Goal: Task Accomplishment & Management: Use online tool/utility

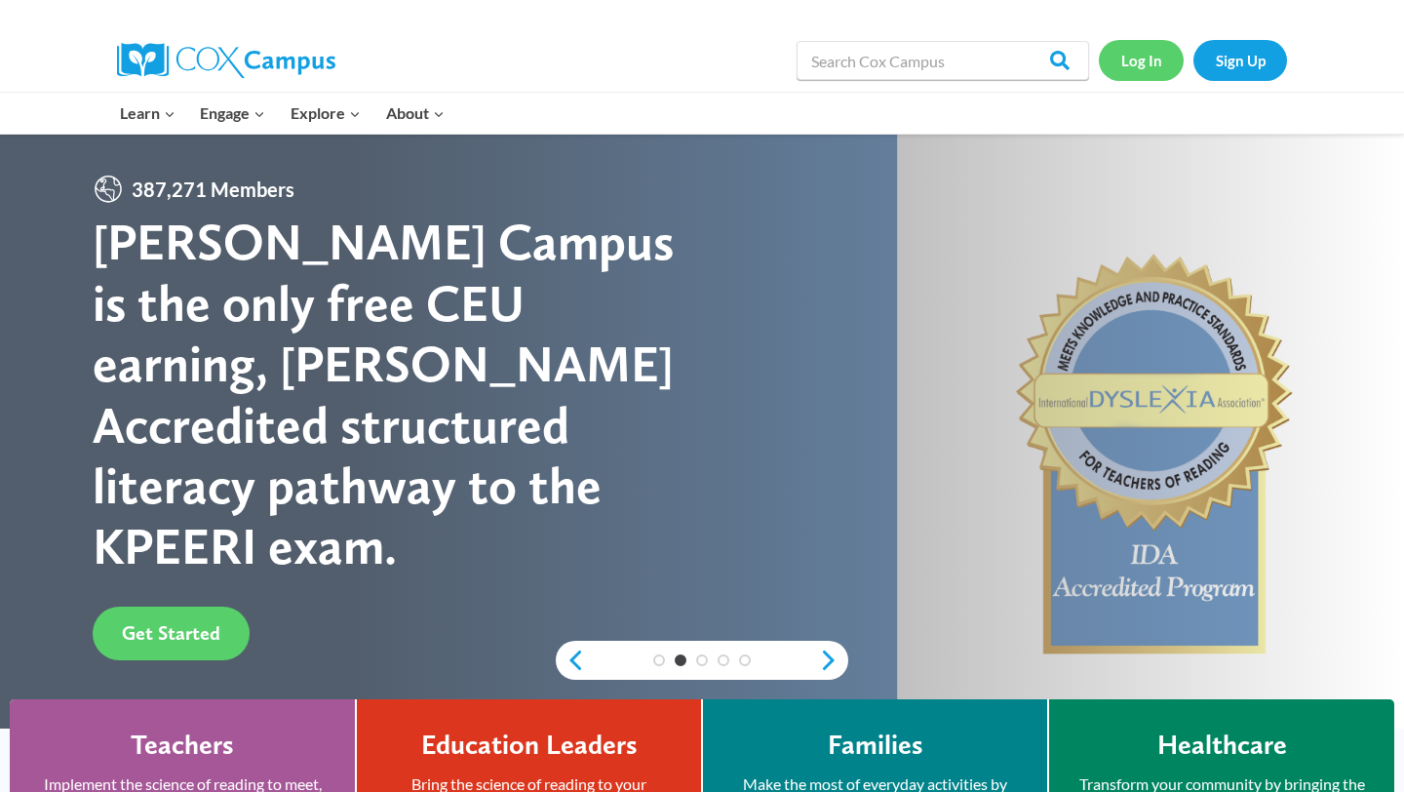
click at [1149, 53] on link "Log In" at bounding box center [1141, 60] width 85 height 40
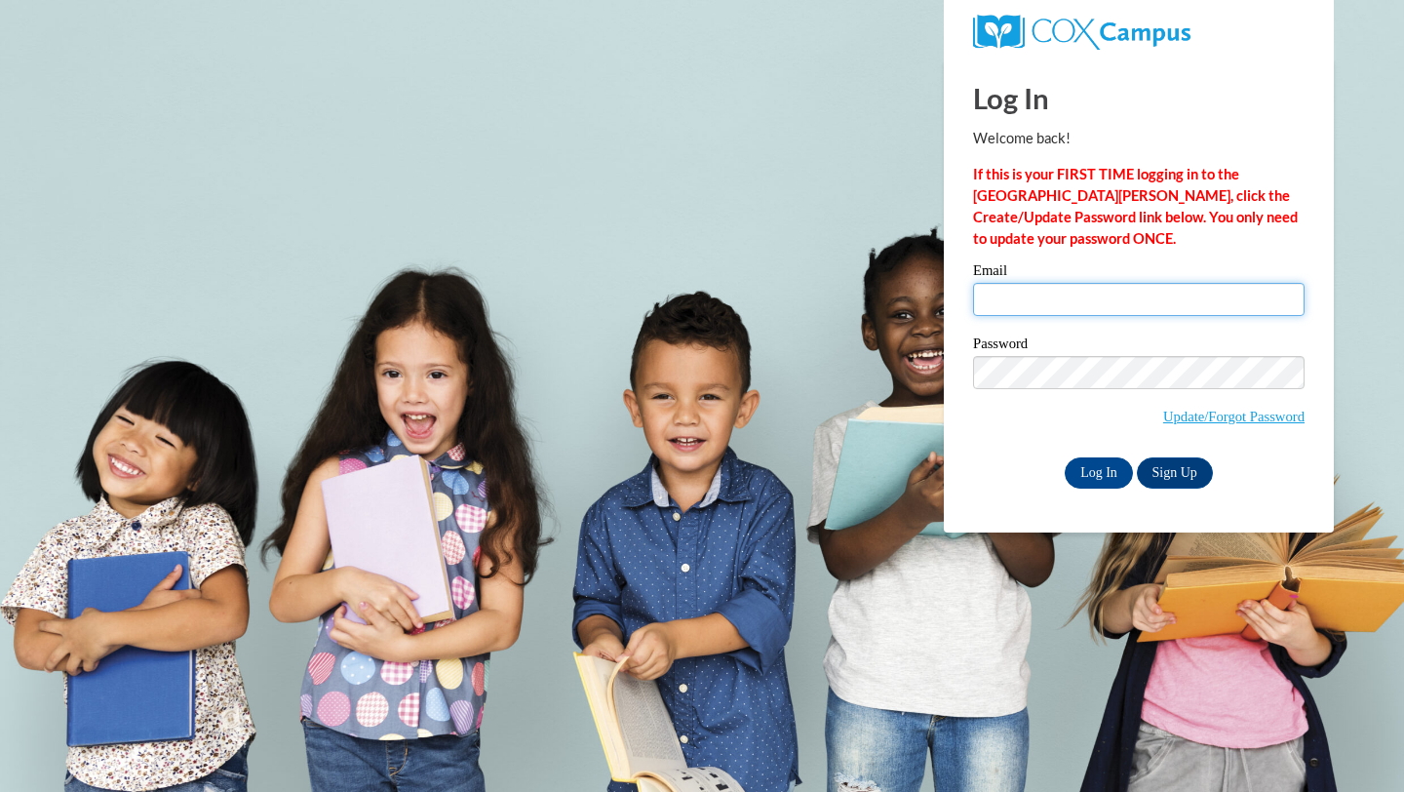
click at [1021, 294] on input "Email" at bounding box center [1139, 299] width 332 height 33
type input "mjforb6323@ung.edu"
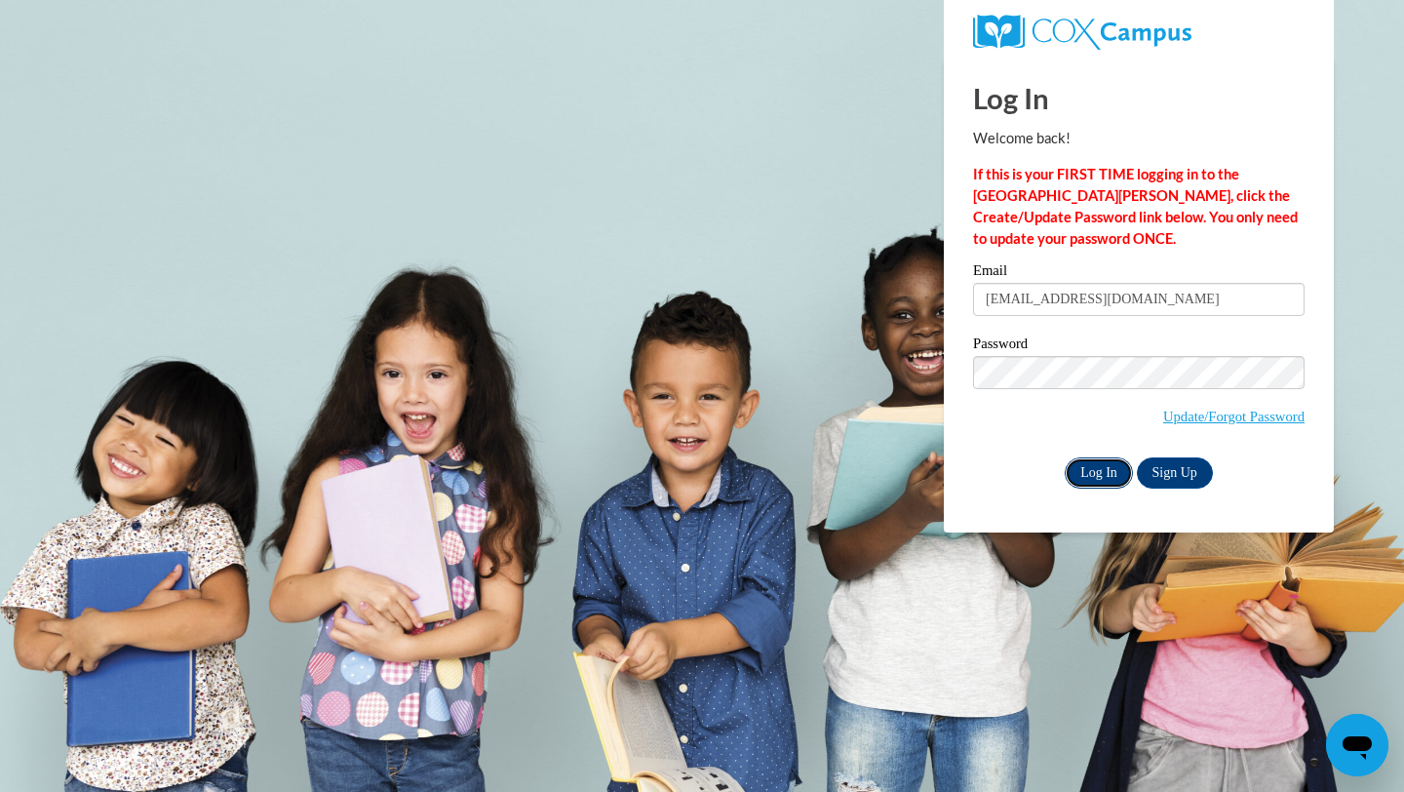
click at [1104, 466] on input "Log In" at bounding box center [1099, 472] width 68 height 31
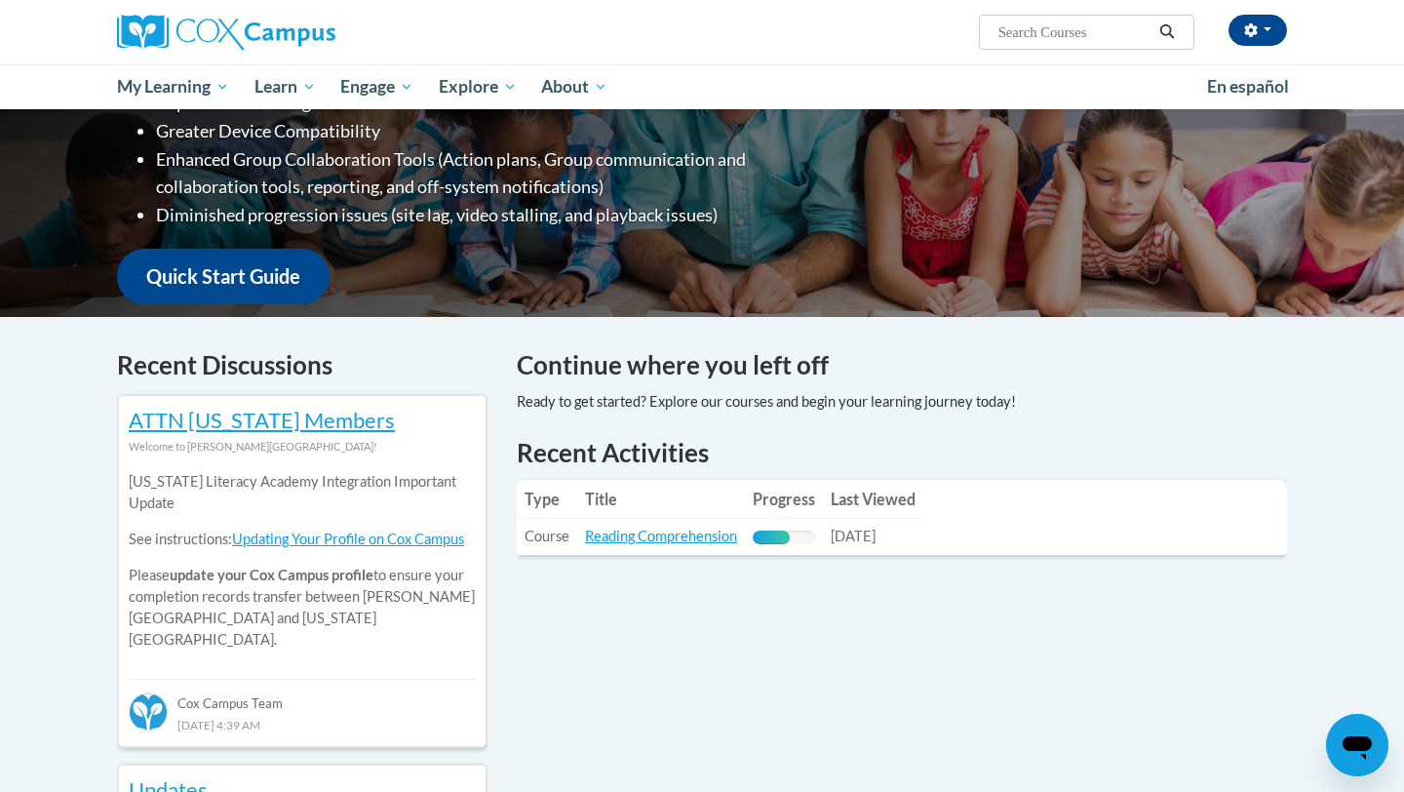
scroll to position [338, 0]
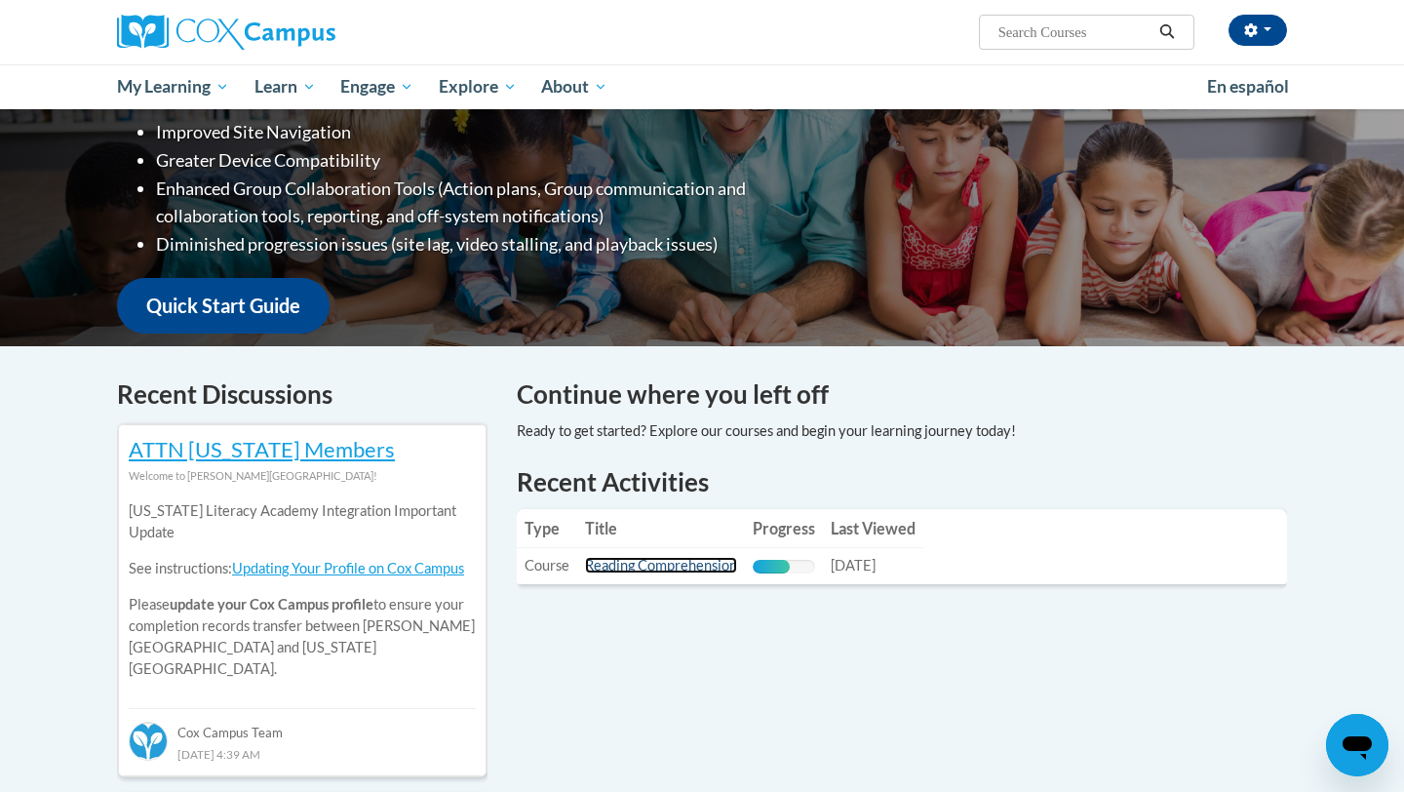
click at [706, 560] on link "Reading Comprehension" at bounding box center [661, 565] width 152 height 17
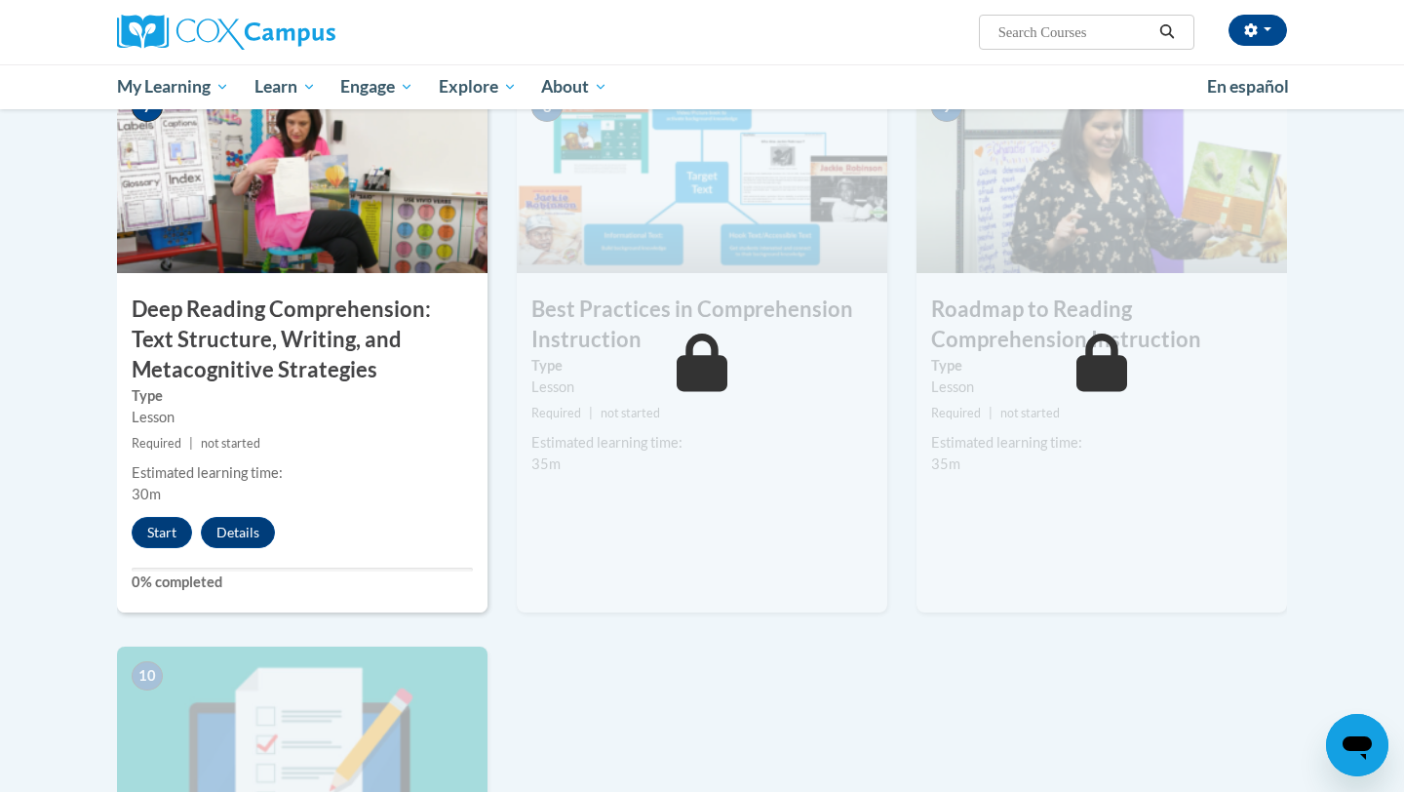
scroll to position [1517, 0]
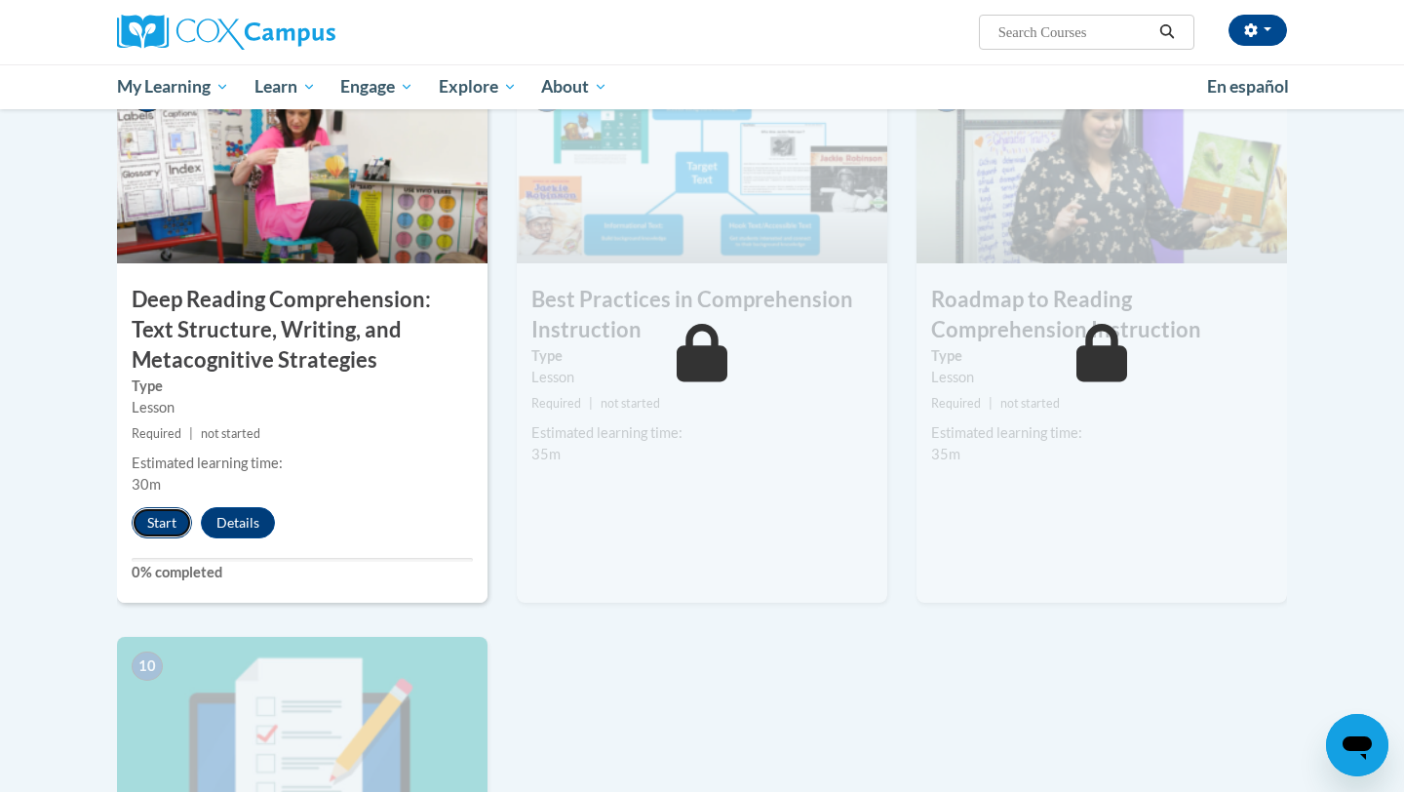
click at [173, 531] on button "Start" at bounding box center [162, 522] width 60 height 31
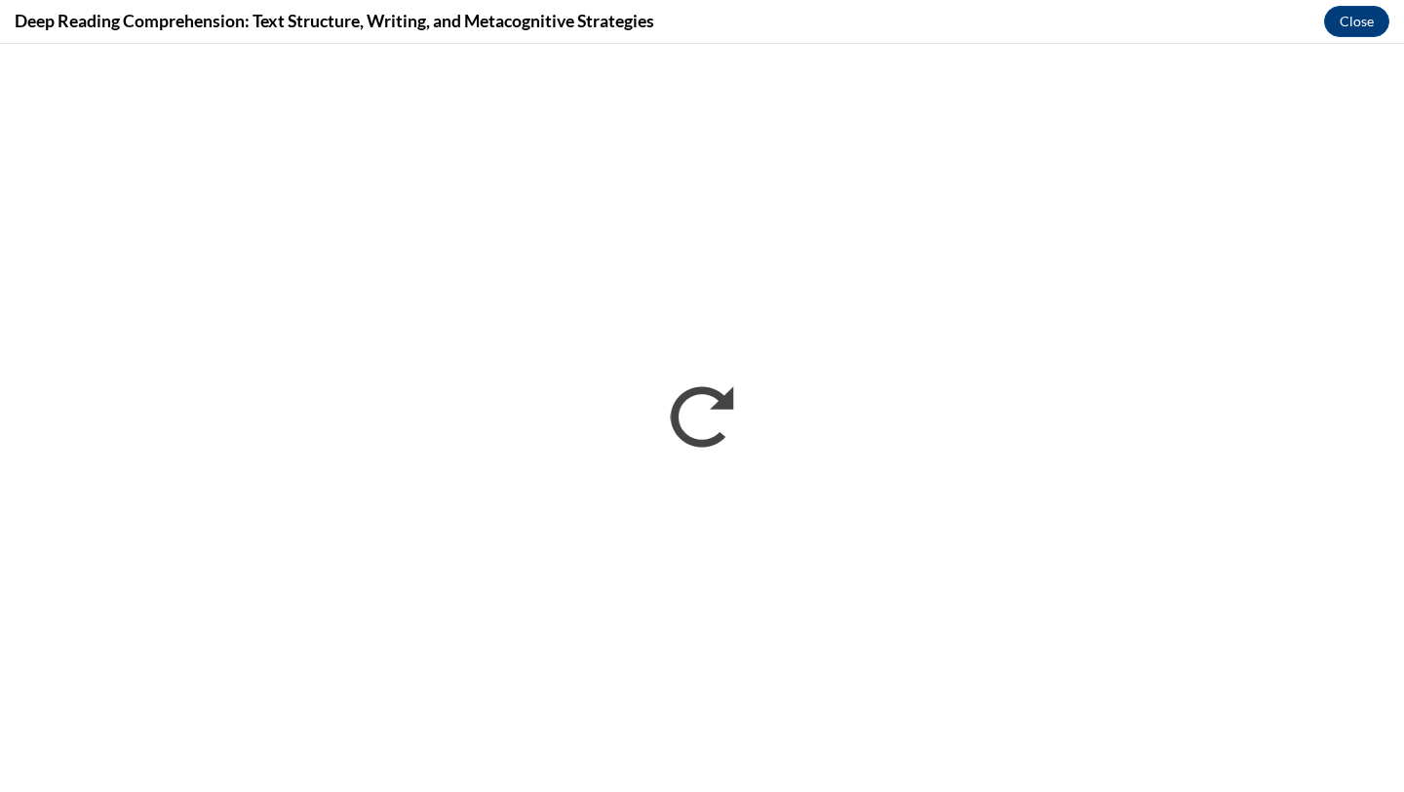
scroll to position [0, 0]
